Goal: Navigation & Orientation: Find specific page/section

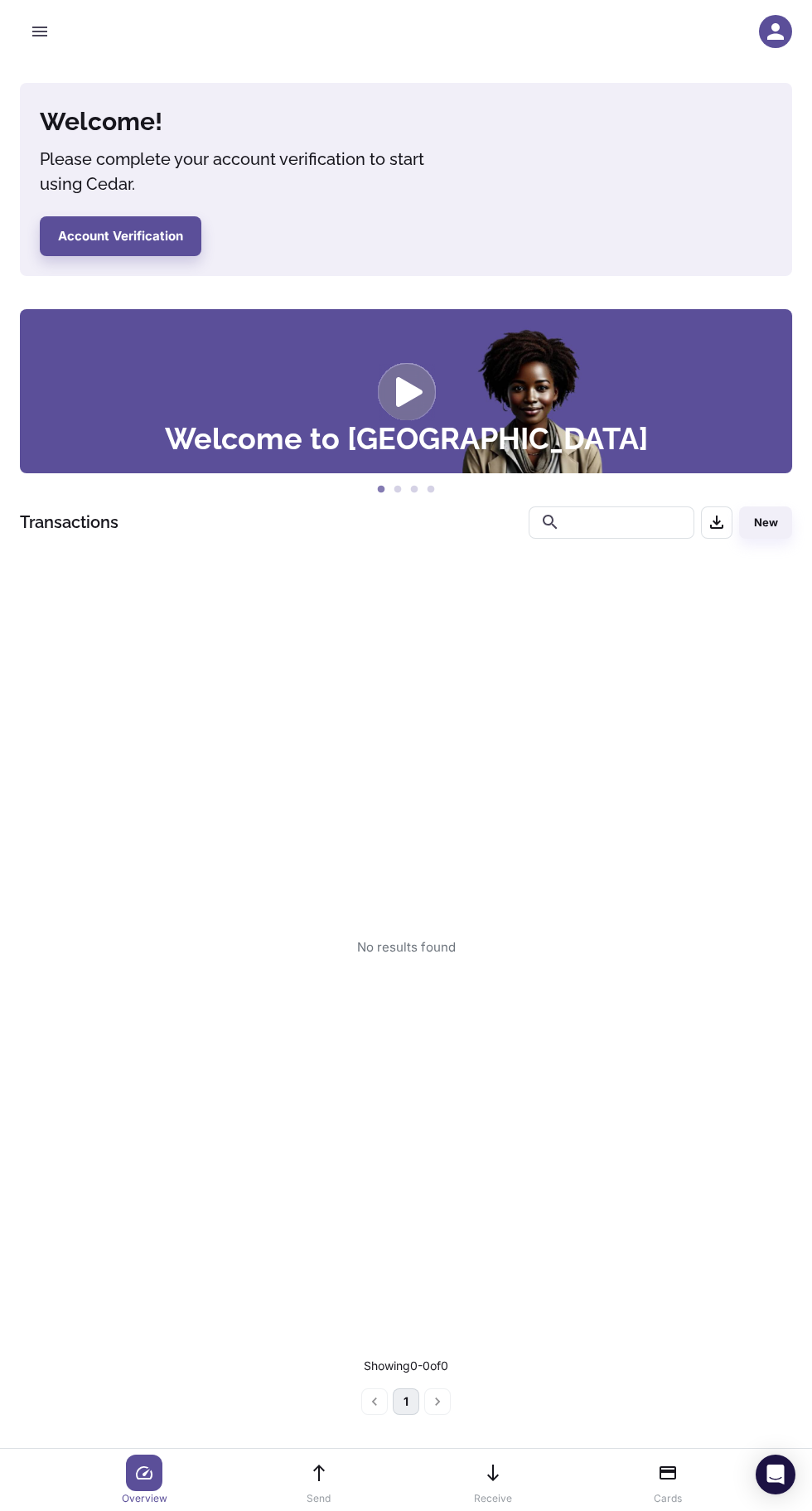
click at [765, 46] on div at bounding box center [776, 32] width 34 height 34
click at [774, 32] on icon "button" at bounding box center [776, 32] width 25 height 25
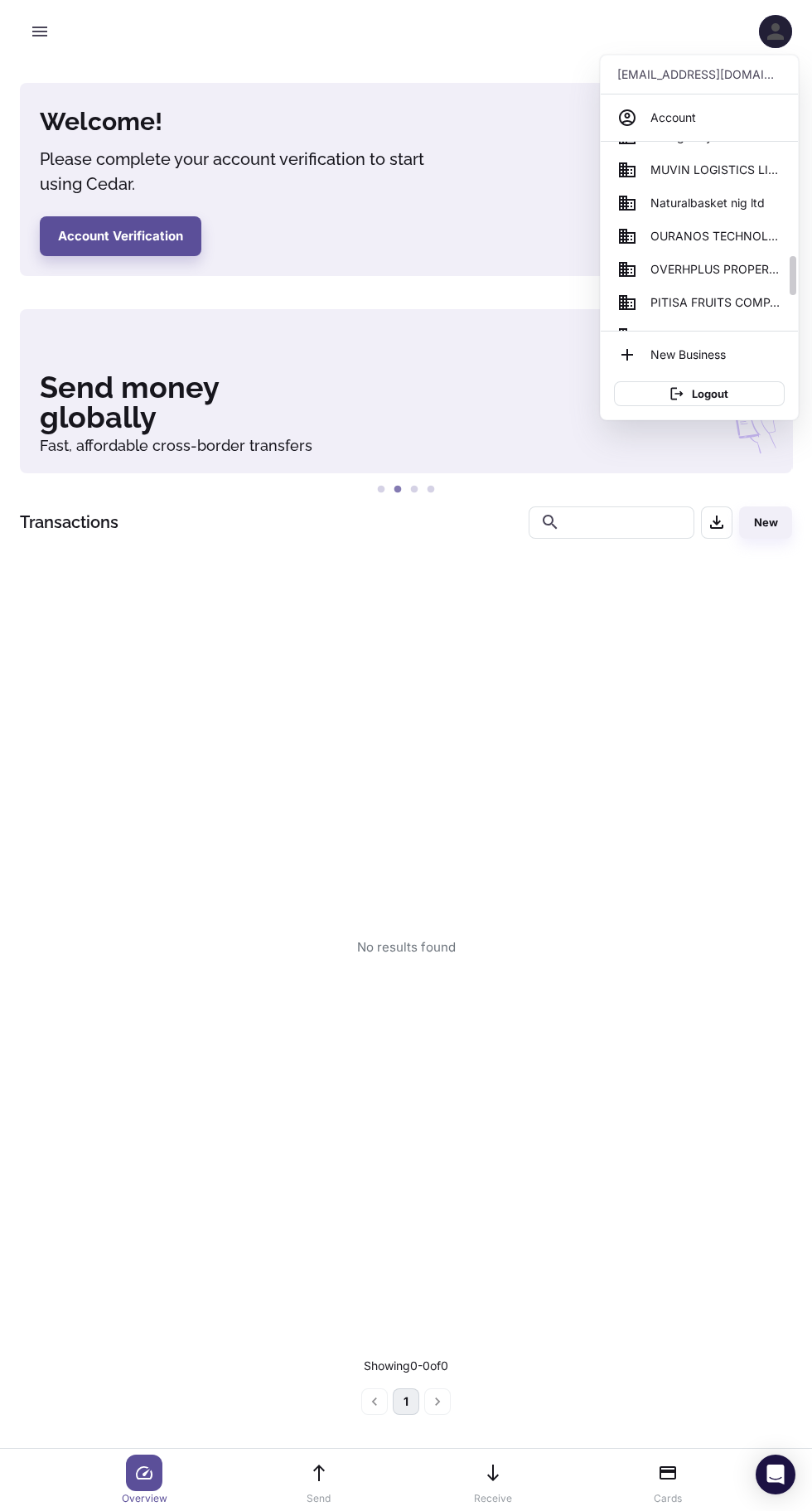
scroll to position [559, 0]
click at [654, 212] on link "Naturalbasket nig ltd" at bounding box center [700, 202] width 184 height 34
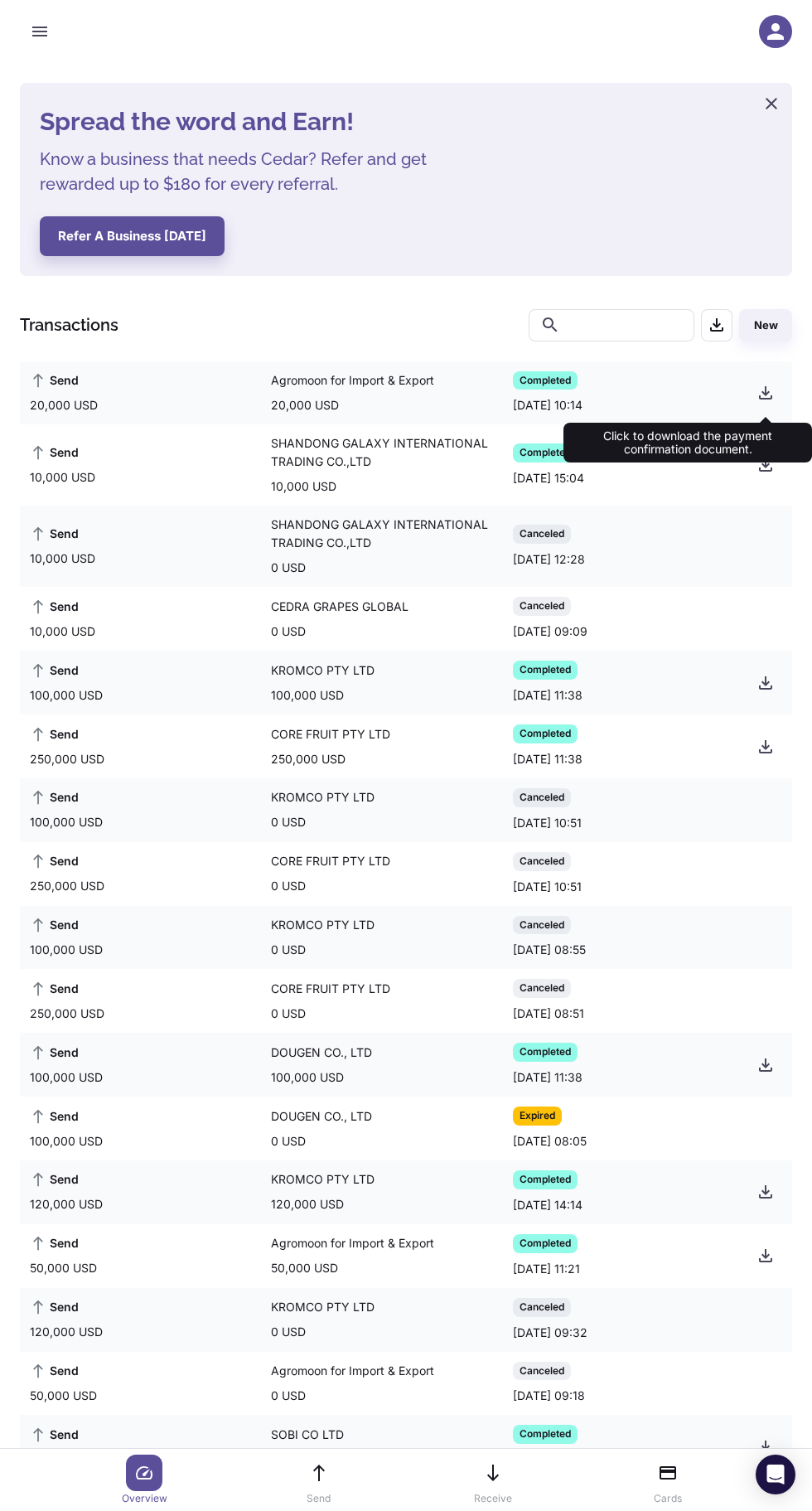
click at [756, 391] on icon "button" at bounding box center [766, 392] width 20 height 20
click at [776, 35] on icon "button" at bounding box center [776, 31] width 17 height 17
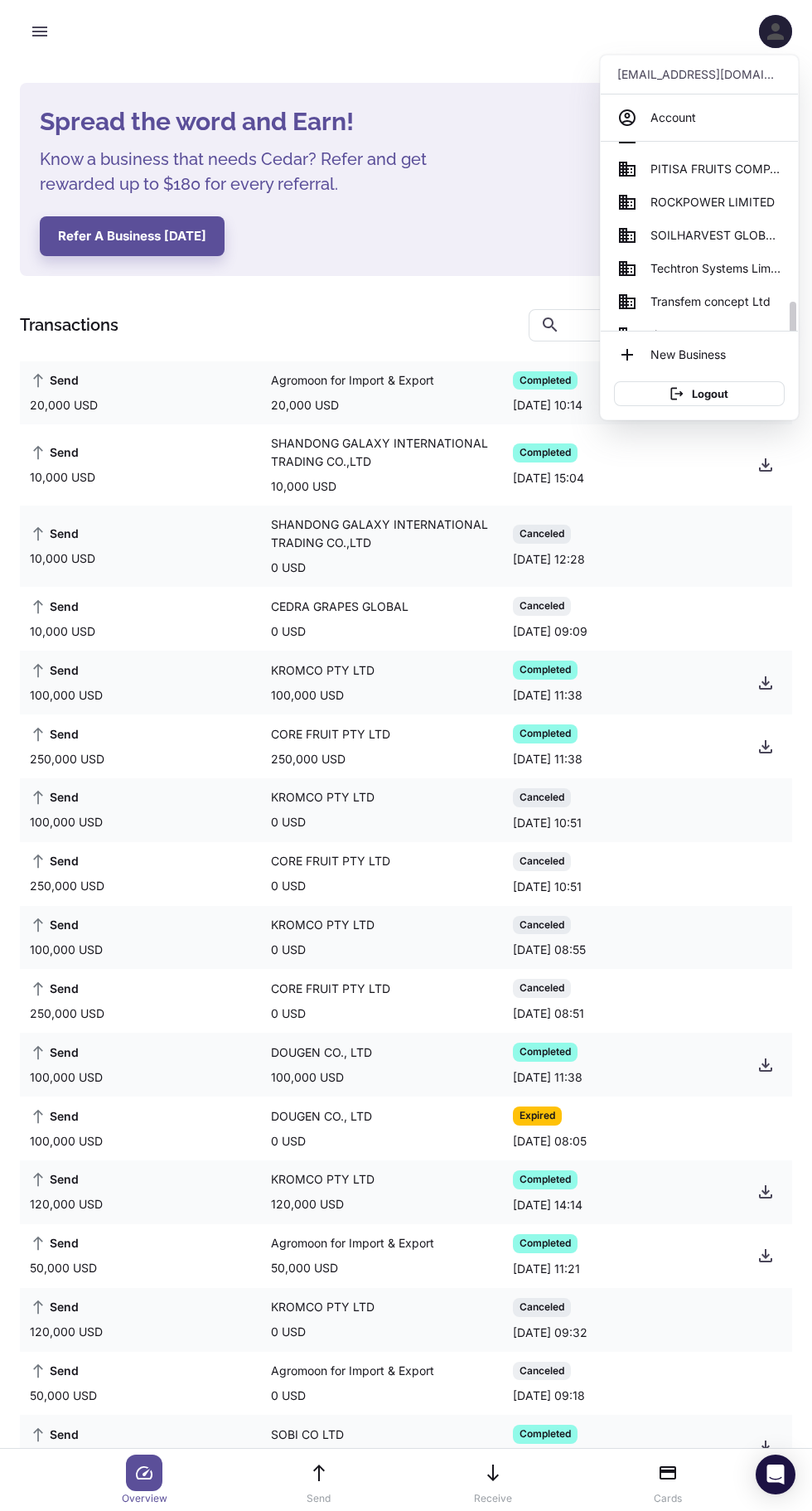
scroll to position [705, 0]
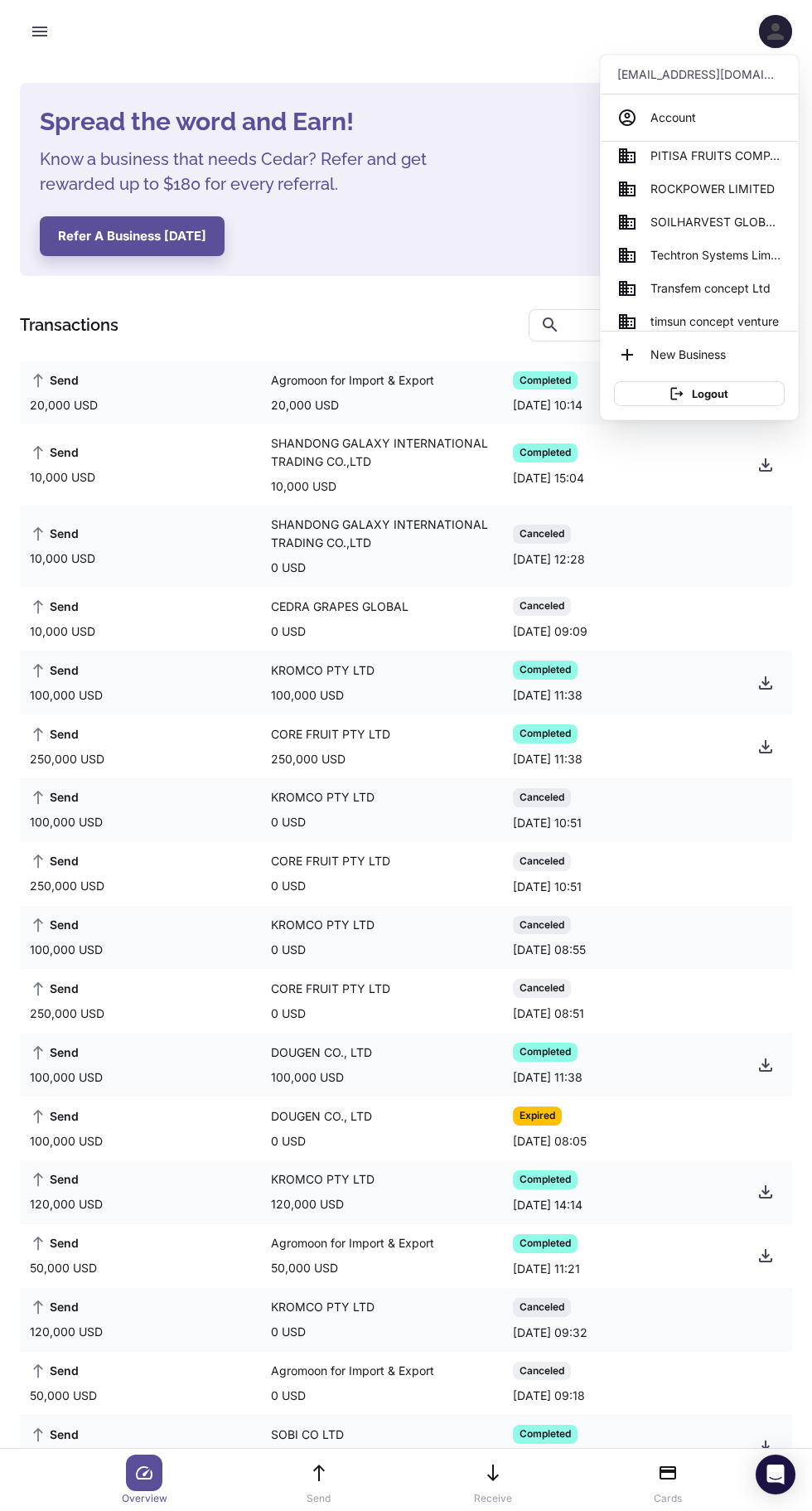
click at [687, 220] on span "SOILHARVEST GLOBAL BUSINESS SERVICES" at bounding box center [716, 222] width 131 height 19
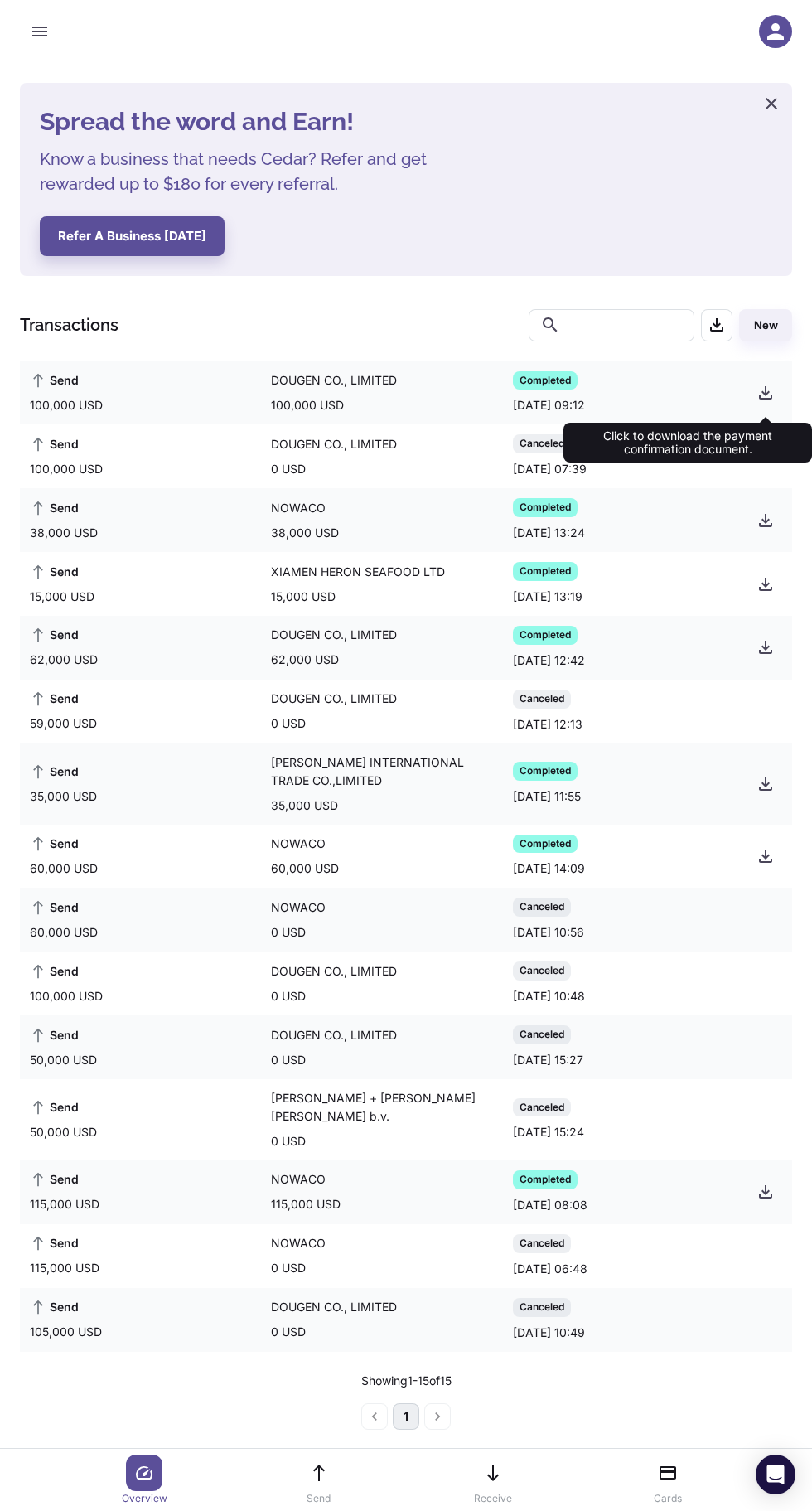
click at [757, 391] on icon "button" at bounding box center [766, 392] width 20 height 20
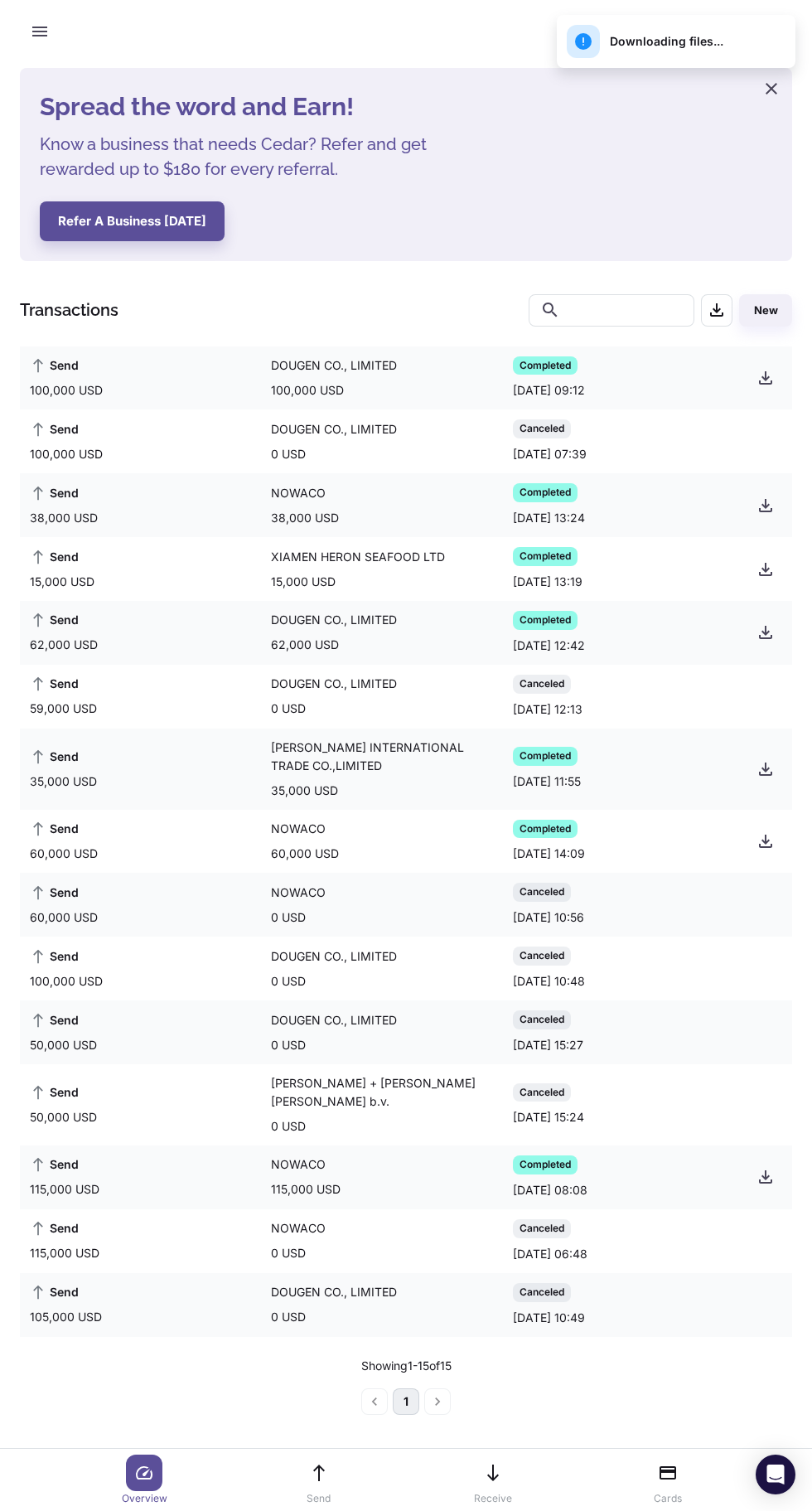
scroll to position [126, 0]
